Goal: Book appointment/travel/reservation

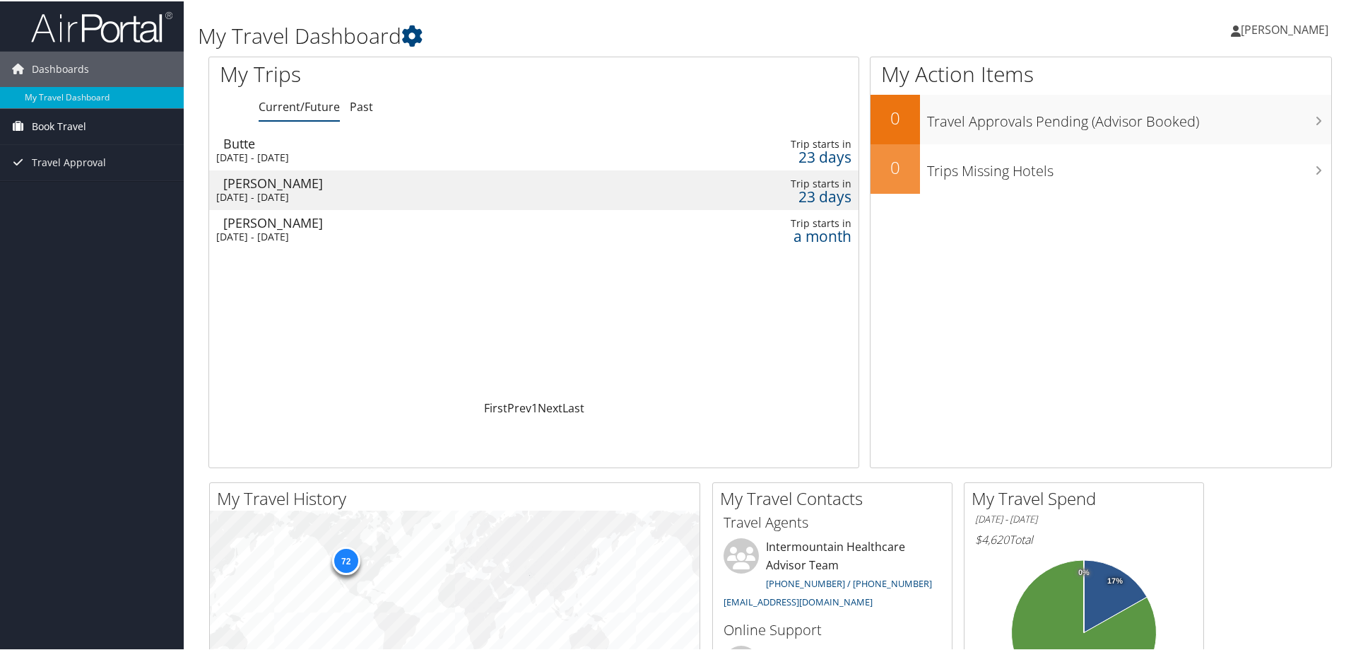
click at [99, 129] on link "Book Travel" at bounding box center [92, 124] width 184 height 35
click at [66, 173] on link "Book/Manage Online Trips" at bounding box center [92, 174] width 184 height 21
